Goal: Transaction & Acquisition: Register for event/course

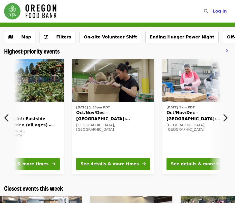
scroll to position [0, 16]
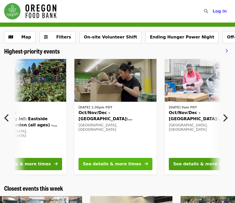
click at [111, 165] on div "See details & more times" at bounding box center [112, 164] width 58 height 6
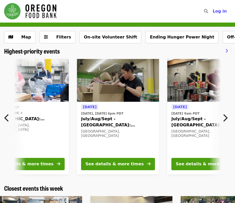
scroll to position [0, 196]
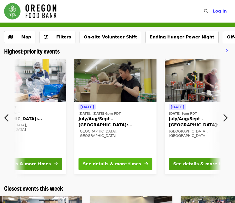
click at [109, 164] on div "See details & more times" at bounding box center [112, 164] width 58 height 6
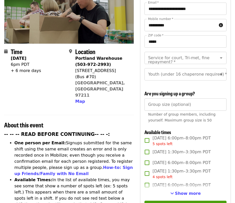
scroll to position [131, 0]
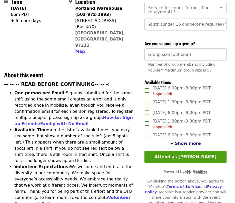
click at [183, 141] on span "Show more" at bounding box center [188, 143] width 26 height 5
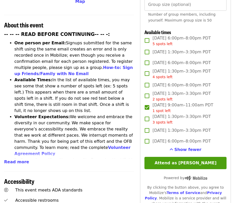
scroll to position [182, 0]
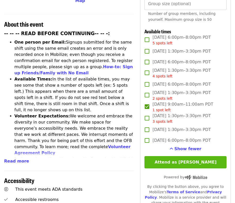
click at [173, 161] on button "Attend as [PERSON_NAME]" at bounding box center [185, 162] width 82 height 12
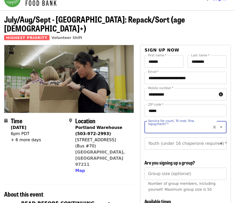
scroll to position [0, 0]
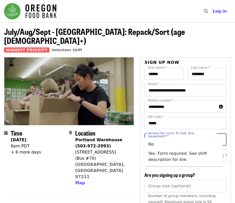
click at [171, 134] on input "Service for court, Tri-met, fine repayment?   *" at bounding box center [178, 139] width 61 height 10
click at [211, 137] on icon "Clear" at bounding box center [213, 139] width 5 height 5
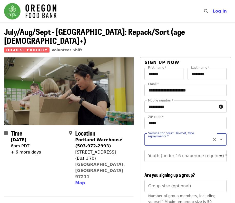
click at [196, 134] on input "Service for court, Tri-met, fine repayment?   *" at bounding box center [178, 139] width 61 height 10
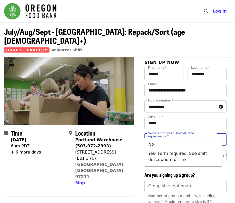
click at [195, 134] on input "Service for court, Tri-met, fine repayment?   *" at bounding box center [178, 139] width 61 height 10
type input "*"
click at [199, 144] on li "No" at bounding box center [183, 144] width 78 height 9
type input "**"
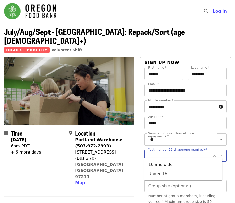
click at [196, 151] on input "Youth (under 16 chaperone required)   *" at bounding box center [178, 156] width 61 height 10
click at [174, 163] on li "16 and older" at bounding box center [183, 164] width 78 height 9
type input "**********"
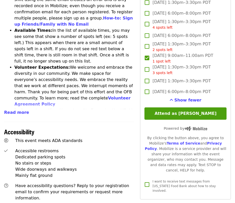
scroll to position [248, 0]
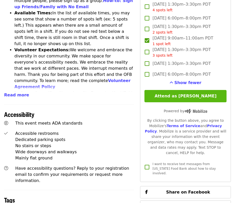
click at [203, 94] on button "Attend as [PERSON_NAME]" at bounding box center [185, 96] width 82 height 12
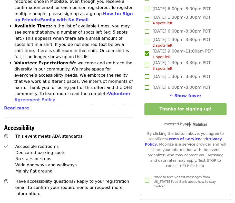
scroll to position [233, 0]
